Goal: Check status

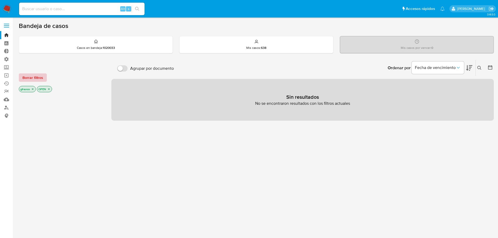
click at [41, 76] on span "Borrar filtros" at bounding box center [32, 77] width 21 height 7
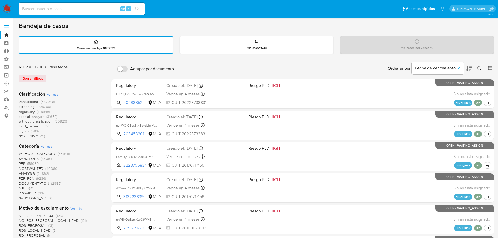
click at [24, 106] on span "screening" at bounding box center [27, 106] width 16 height 5
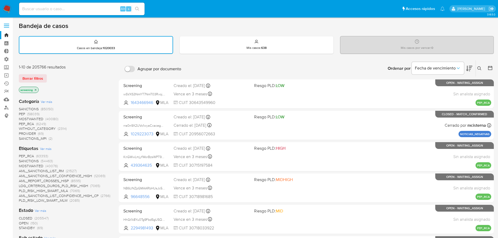
click at [28, 110] on span "SANCTIONS" at bounding box center [29, 108] width 20 height 5
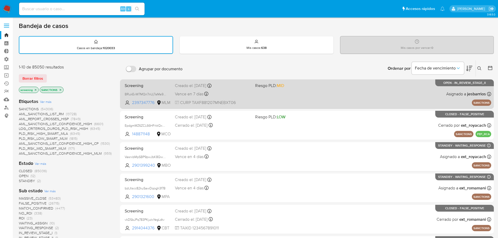
click at [326, 94] on span at bounding box center [293, 93] width 76 height 1
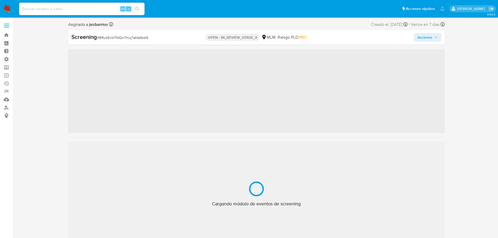
scroll to position [246, 0]
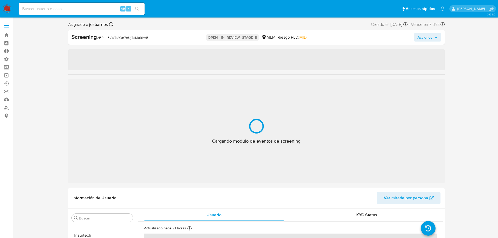
select select "10"
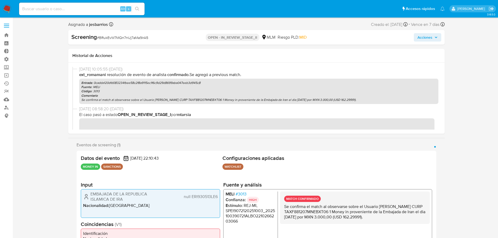
scroll to position [609, 0]
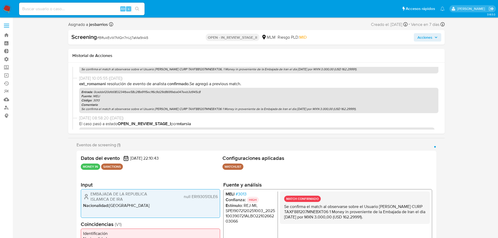
drag, startPoint x: 143, startPoint y: 83, endPoint x: 227, endPoint y: 86, distance: 83.7
click at [227, 86] on p "ext_romamani Resolución de evento de analista Confirmado . Se agregó a previous…" at bounding box center [258, 84] width 359 height 6
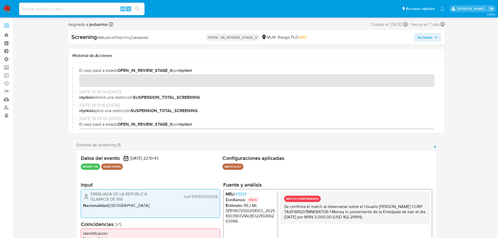
scroll to position [269, 0]
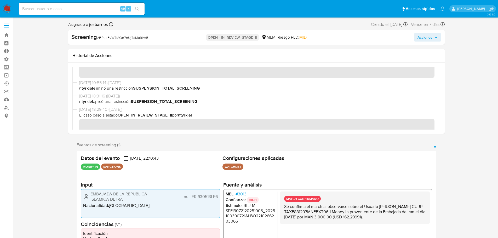
drag, startPoint x: 116, startPoint y: 100, endPoint x: 161, endPoint y: 100, distance: 45.0
click at [161, 100] on span "ntyrkiel aplicó una restricción SUSPENSION_TOTAL_SCREENING" at bounding box center [258, 102] width 359 height 6
drag, startPoint x: 203, startPoint y: 100, endPoint x: 133, endPoint y: 102, distance: 70.9
click at [133, 102] on span "ntyrkiel aplicó una restricción SUSPENSION_TOTAL_SCREENING" at bounding box center [258, 102] width 359 height 6
drag, startPoint x: 95, startPoint y: 89, endPoint x: 188, endPoint y: 87, distance: 92.8
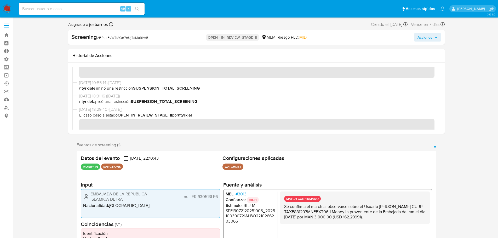
click at [174, 88] on span "ntyrkiel eliminó una restricción SUSPENSION_TOTAL_SCREENING" at bounding box center [258, 88] width 359 height 6
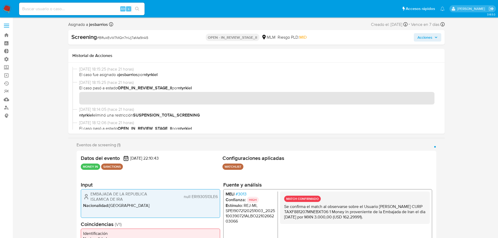
scroll to position [0, 0]
